Goal: Task Accomplishment & Management: Manage account settings

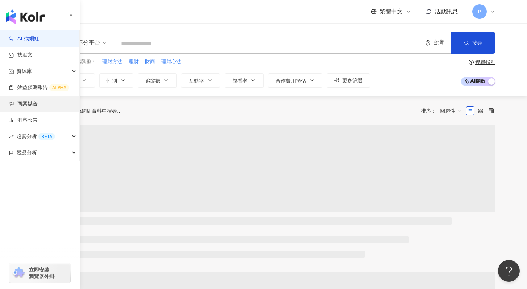
click at [29, 107] on link "商案媒合" at bounding box center [23, 103] width 29 height 7
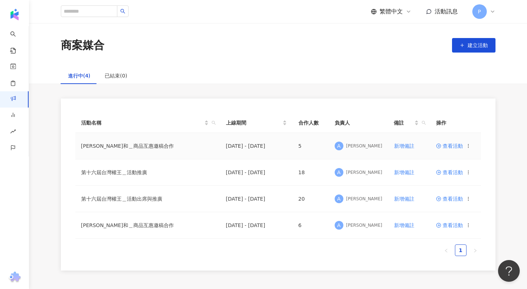
click at [445, 149] on span "查看活動" at bounding box center [449, 146] width 27 height 5
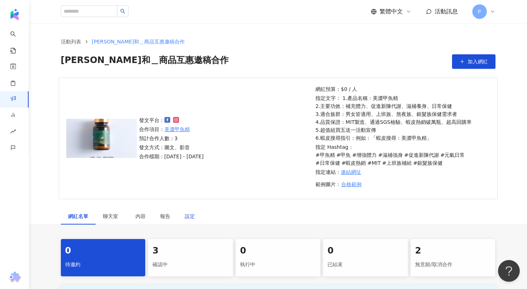
click at [192, 217] on div "設定" at bounding box center [190, 216] width 10 height 8
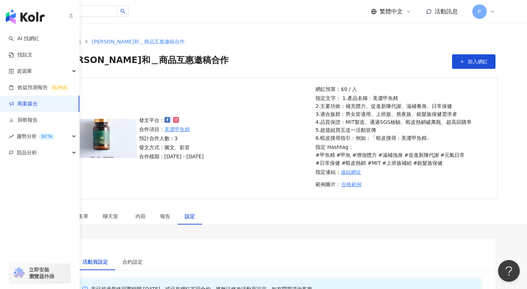
click at [35, 108] on link "商案媒合" at bounding box center [23, 103] width 29 height 7
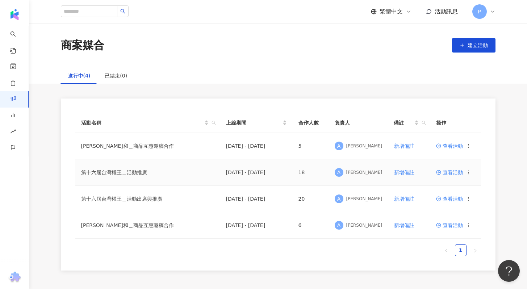
click at [457, 174] on span "查看活動" at bounding box center [449, 172] width 27 height 5
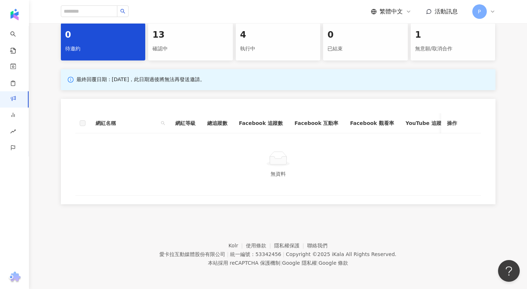
scroll to position [104, 0]
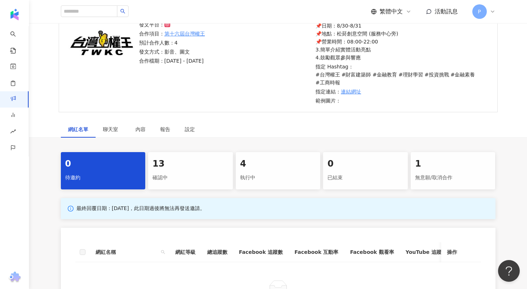
click at [191, 174] on div "確認中" at bounding box center [191, 178] width 76 height 12
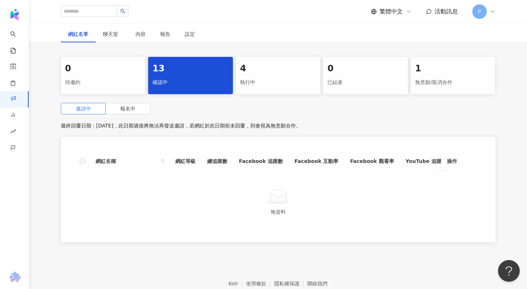
scroll to position [243, 0]
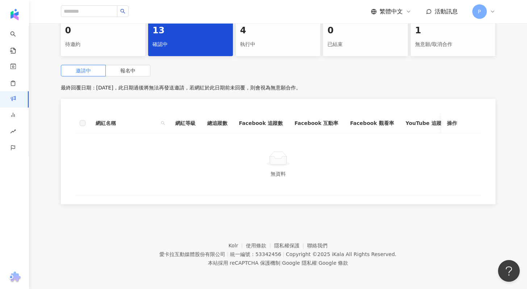
click at [261, 46] on div "4 執行中" at bounding box center [278, 37] width 85 height 37
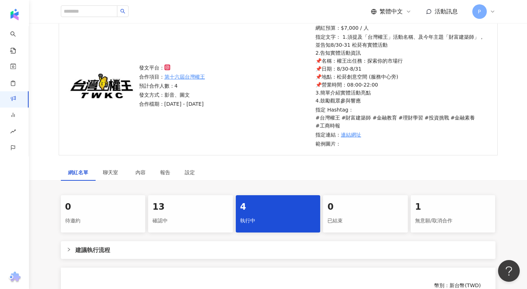
scroll to position [25, 0]
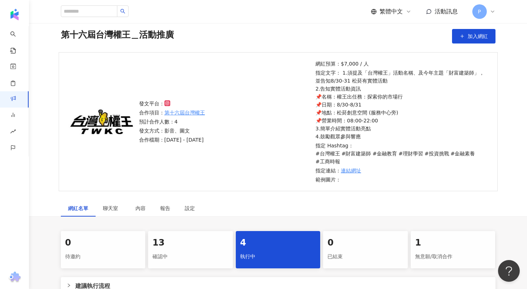
click at [165, 256] on div "確認中" at bounding box center [191, 257] width 76 height 12
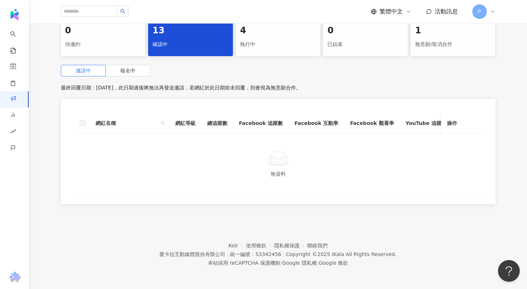
scroll to position [243, 0]
click at [136, 66] on label "報名中" at bounding box center [128, 71] width 45 height 12
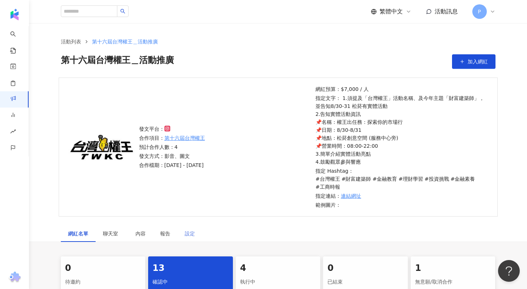
click at [184, 229] on div "設定" at bounding box center [190, 233] width 25 height 17
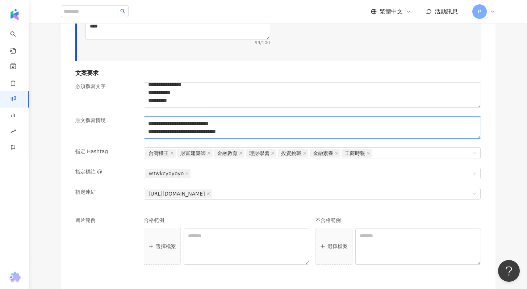
scroll to position [706, 0]
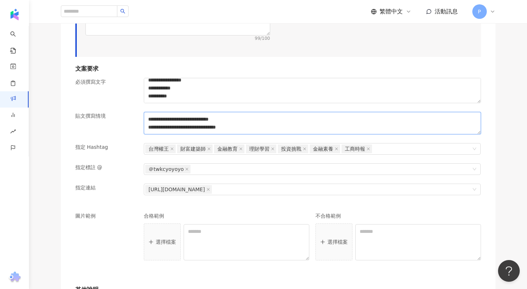
click at [304, 128] on textarea "**********" at bounding box center [312, 123] width 337 height 22
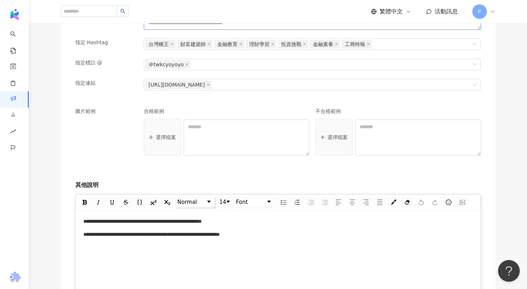
scroll to position [810, 0]
type textarea "**********"
click at [423, 237] on div "**********" at bounding box center [278, 235] width 390 height 8
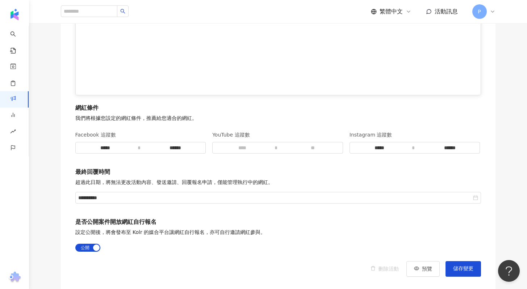
scroll to position [1137, 0]
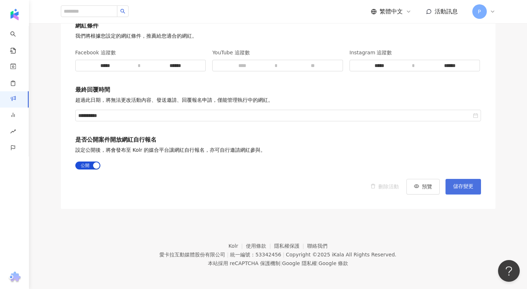
click at [476, 187] on button "儲存變更" at bounding box center [464, 186] width 36 height 15
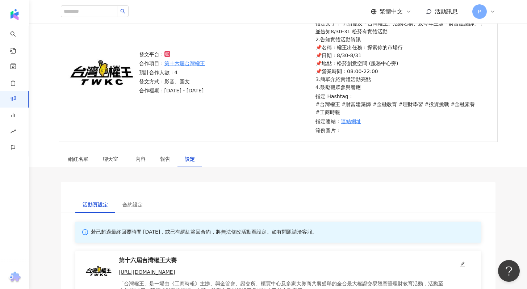
scroll to position [0, 0]
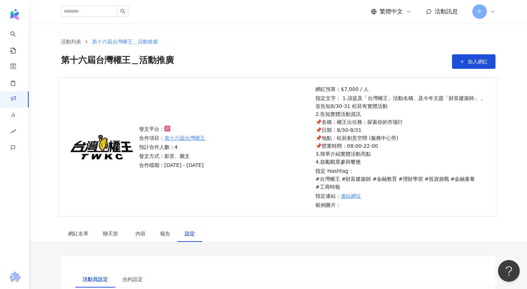
click at [226, 140] on div "發文平台： 合作項目： 第十六屆台灣權王 預計合作人數：4 發文方式：影音、圖文 合作檔期：[DATE] - [DATE]" at bounding box center [225, 147] width 177 height 44
click at [491, 13] on icon at bounding box center [493, 12] width 6 height 6
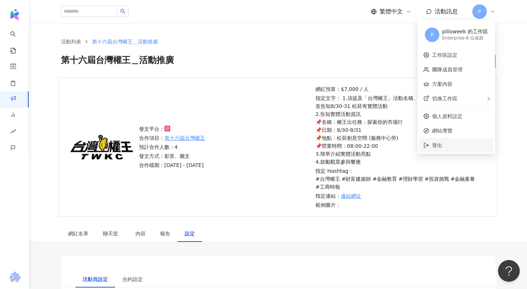
click at [441, 146] on span "登出" at bounding box center [437, 145] width 10 height 6
